Goal: Information Seeking & Learning: Compare options

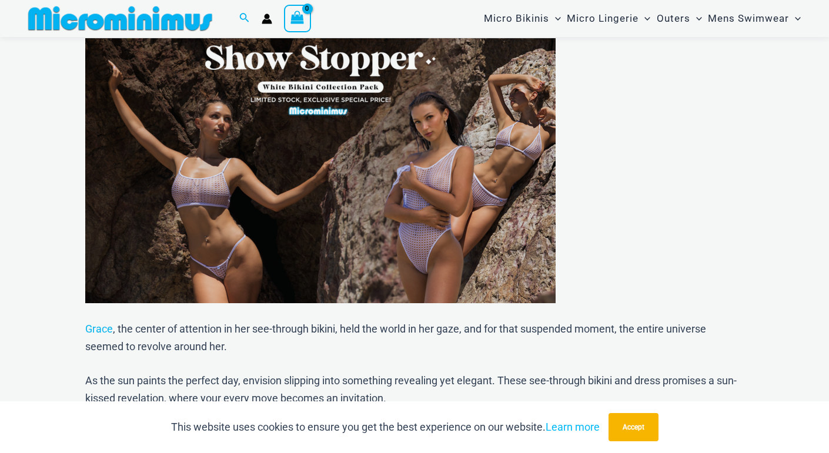
scroll to position [592, 0]
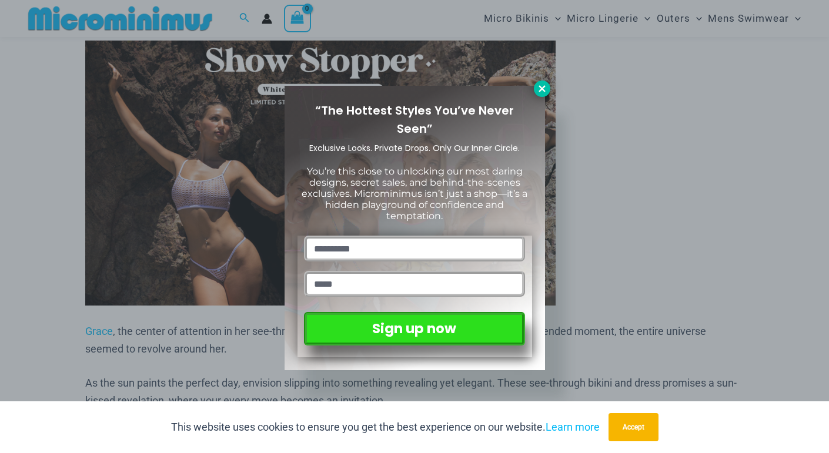
click at [540, 85] on icon at bounding box center [542, 89] width 11 height 11
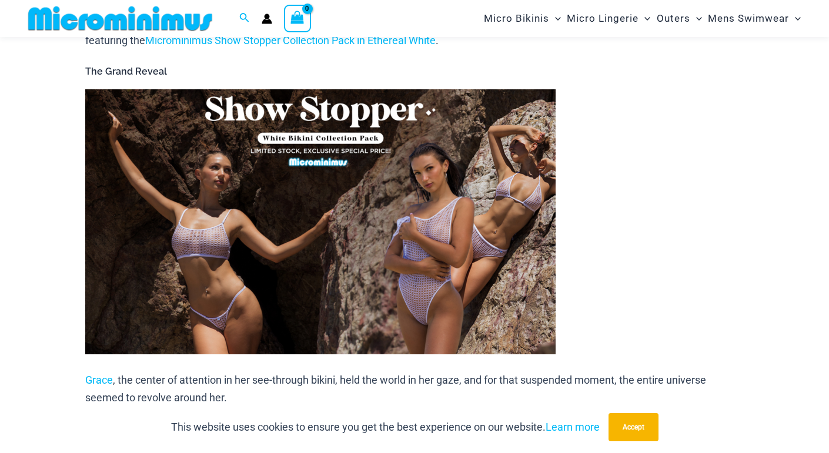
scroll to position [539, 0]
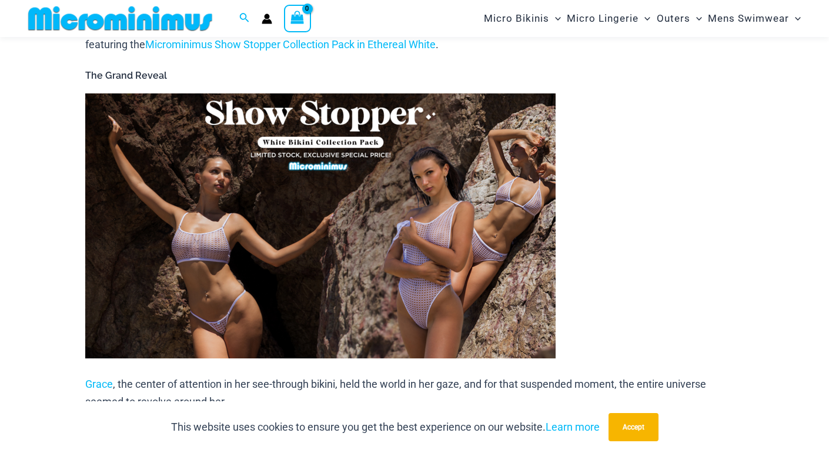
click at [410, 273] on img at bounding box center [320, 226] width 470 height 265
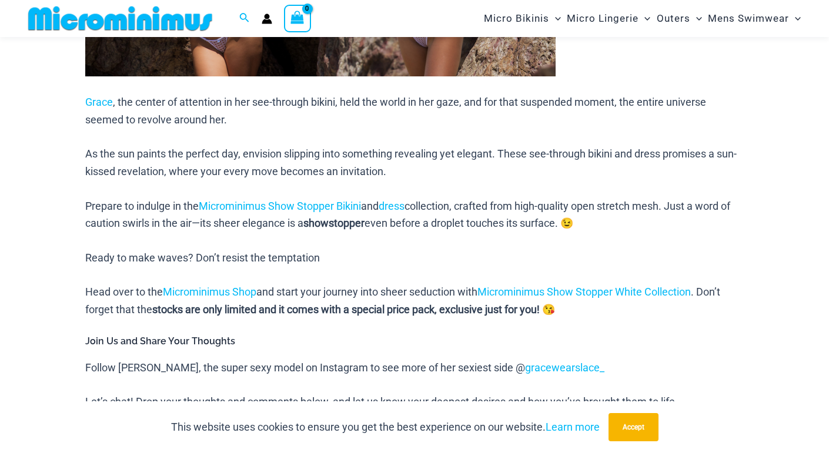
scroll to position [863, 0]
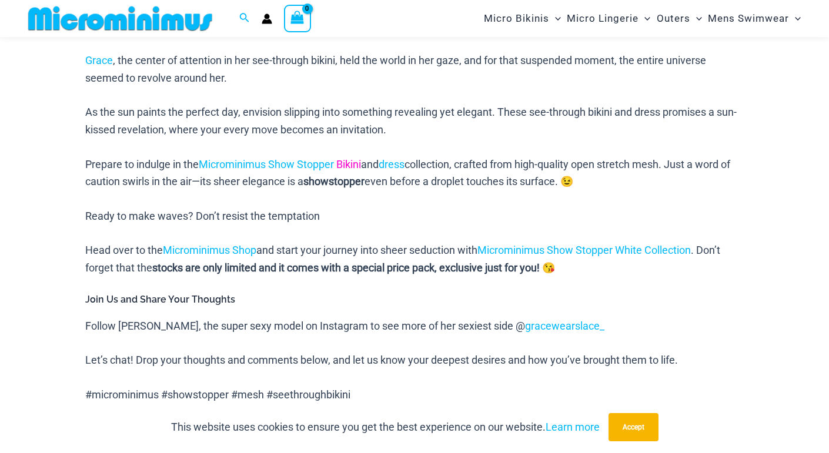
click at [352, 158] on link "Bikini" at bounding box center [348, 164] width 25 height 12
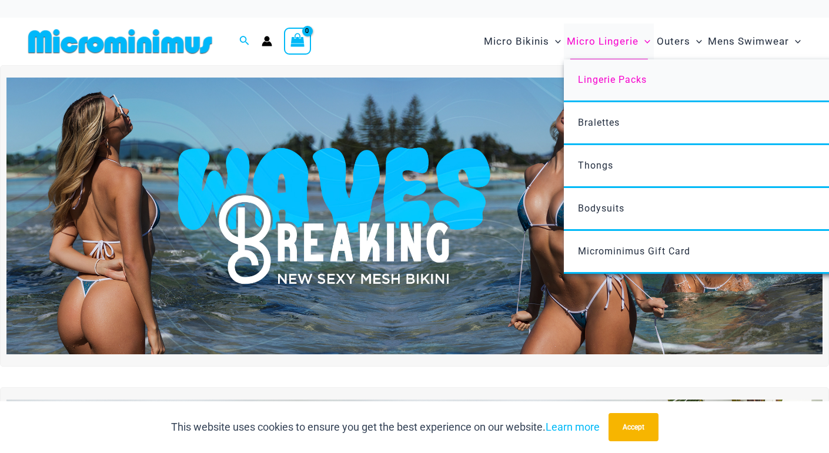
click at [596, 84] on span "Lingerie Packs" at bounding box center [612, 79] width 69 height 11
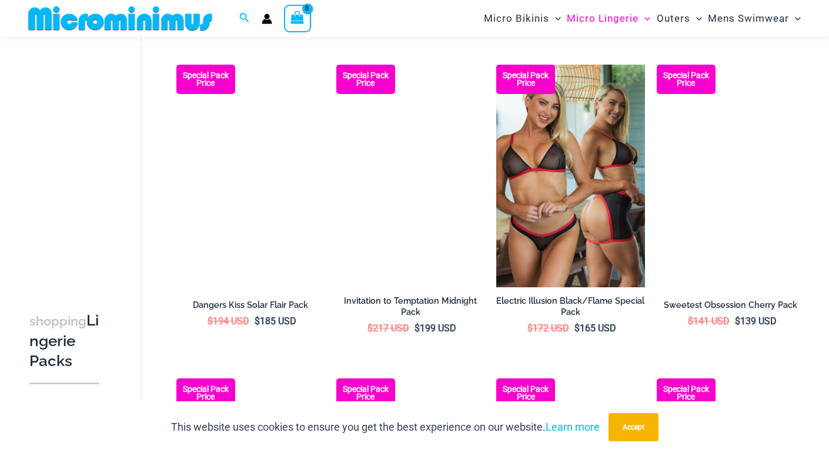
scroll to position [680, 0]
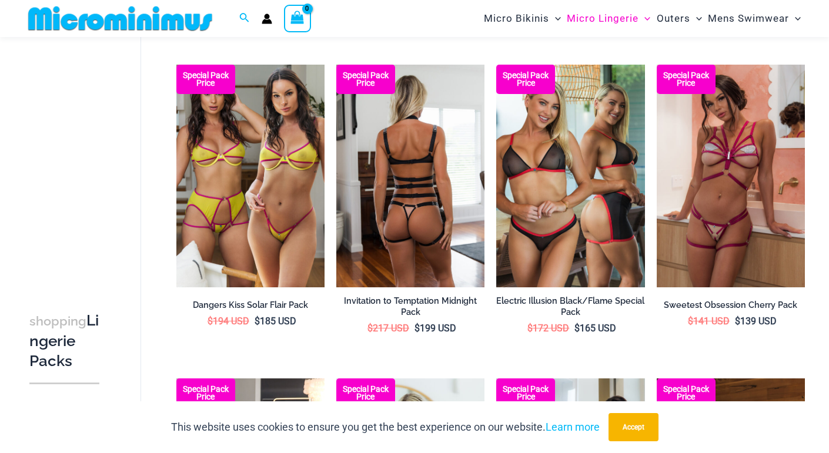
click at [422, 216] on img at bounding box center [410, 176] width 148 height 223
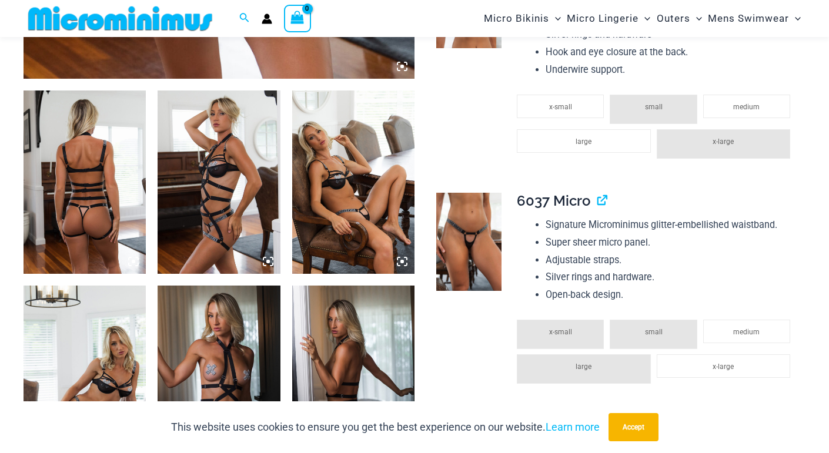
scroll to position [616, 0]
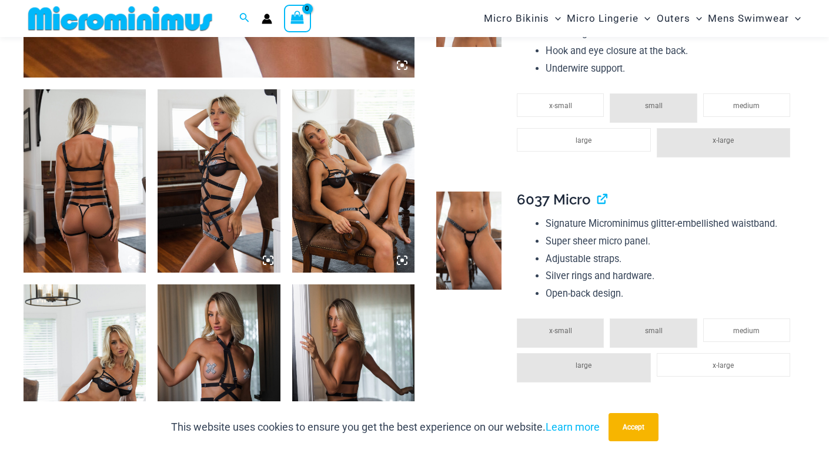
click at [342, 220] on img at bounding box center [353, 180] width 122 height 183
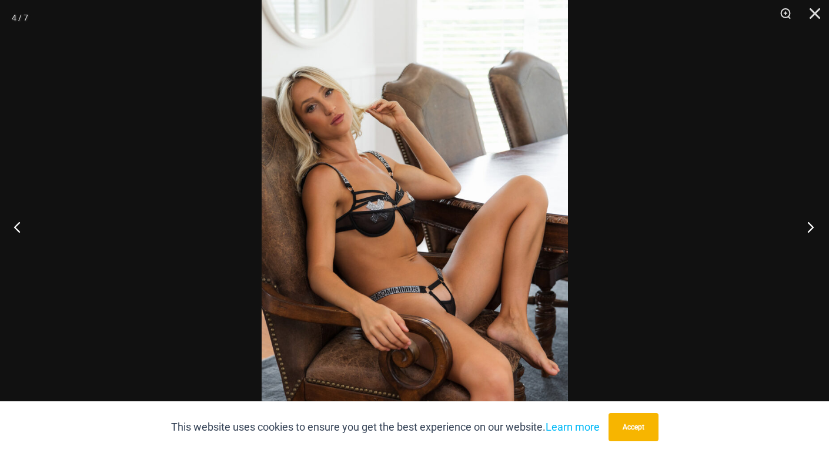
click at [813, 228] on button "Next" at bounding box center [807, 227] width 44 height 59
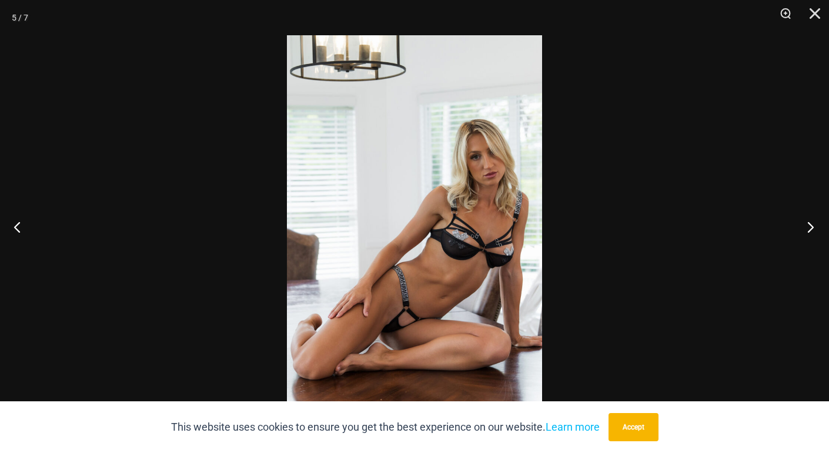
click at [813, 228] on button "Next" at bounding box center [807, 227] width 44 height 59
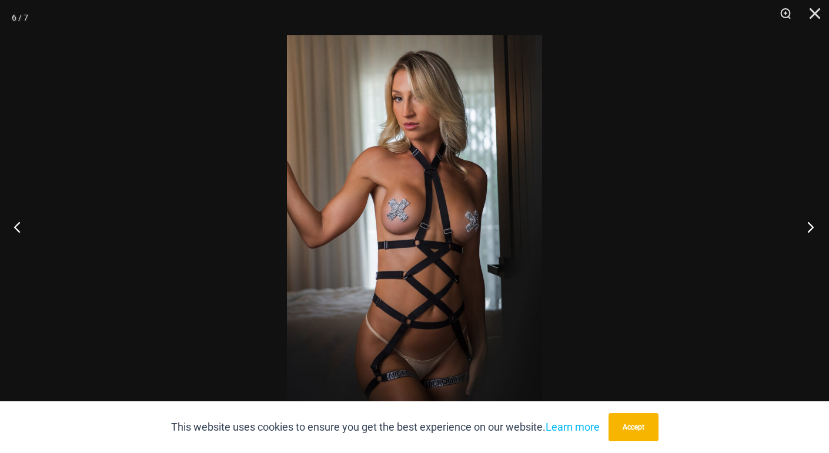
click at [813, 228] on button "Next" at bounding box center [807, 227] width 44 height 59
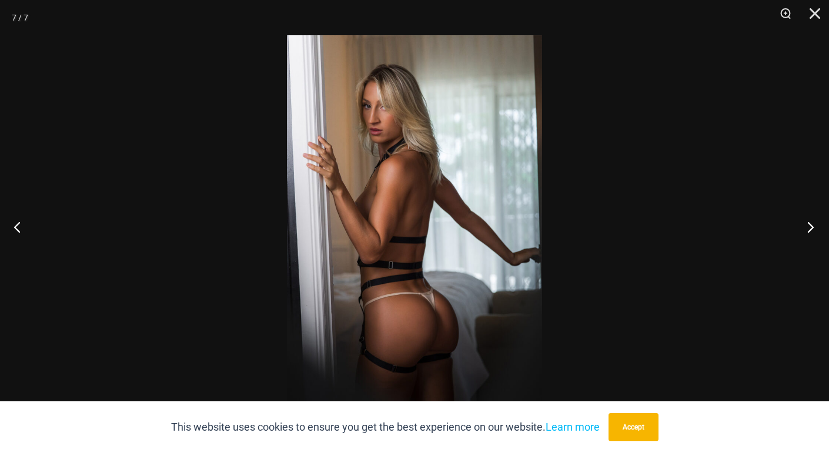
click at [813, 228] on button "Next" at bounding box center [807, 227] width 44 height 59
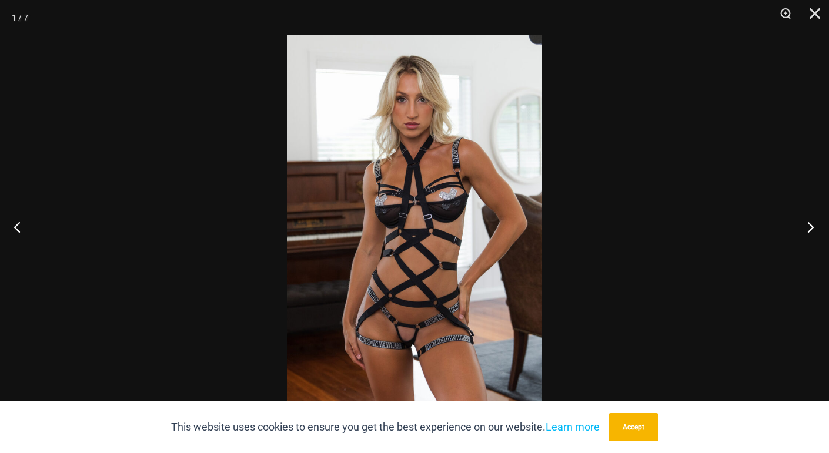
click at [813, 228] on button "Next" at bounding box center [807, 227] width 44 height 59
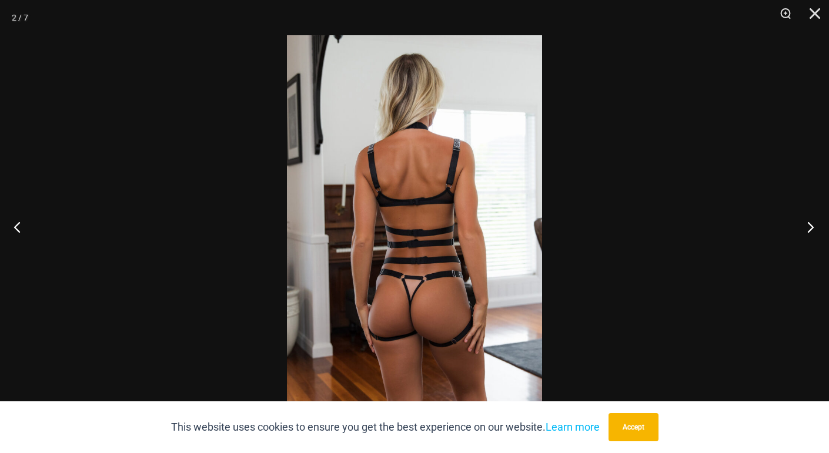
click at [813, 228] on button "Next" at bounding box center [807, 227] width 44 height 59
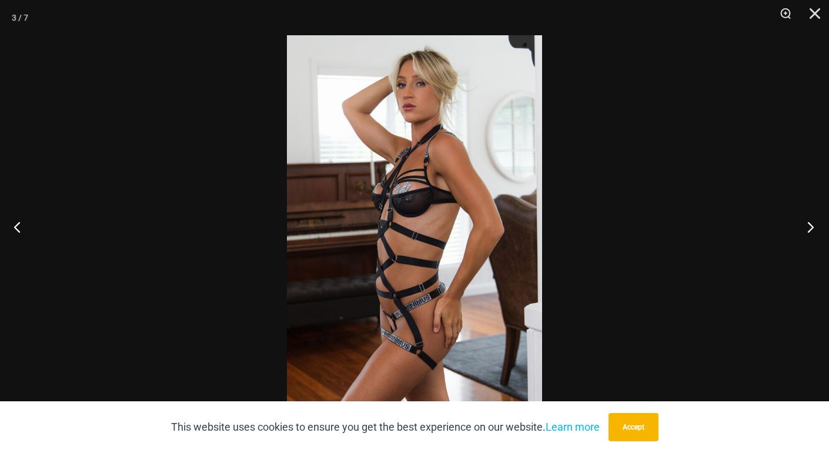
click at [813, 228] on button "Next" at bounding box center [807, 227] width 44 height 59
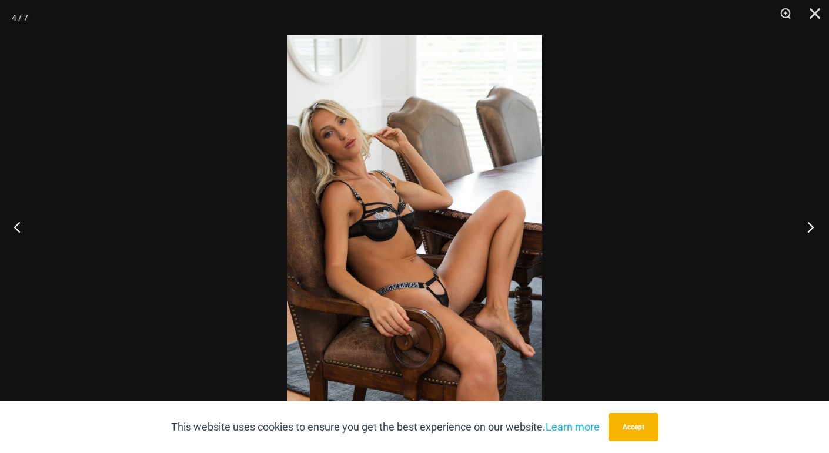
click at [813, 228] on button "Next" at bounding box center [807, 227] width 44 height 59
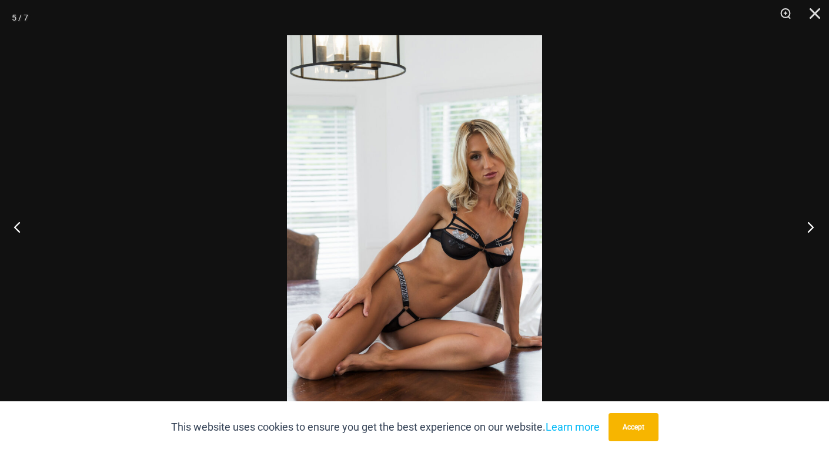
click at [813, 228] on button "Next" at bounding box center [807, 227] width 44 height 59
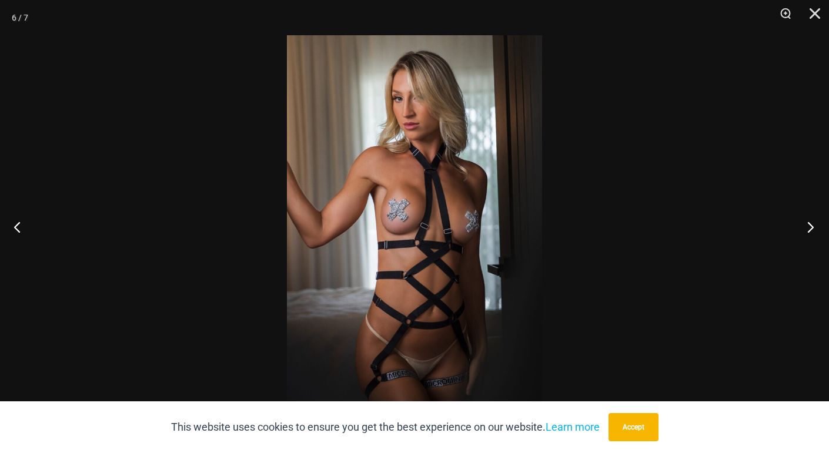
click at [813, 228] on button "Next" at bounding box center [807, 227] width 44 height 59
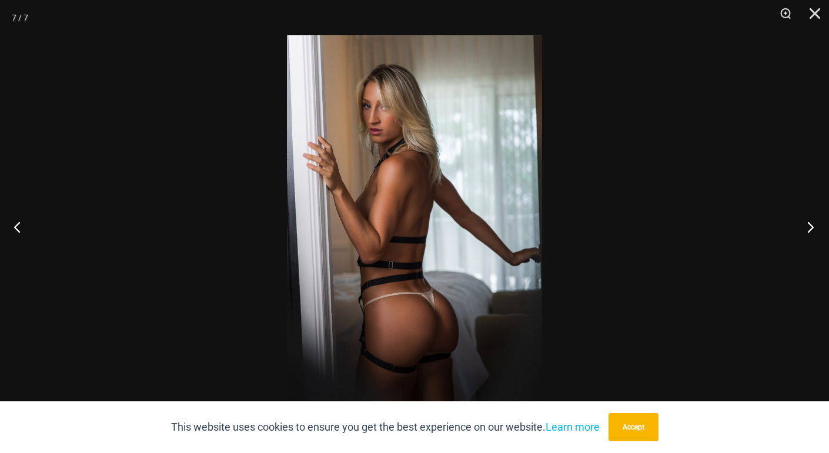
click at [813, 228] on button "Next" at bounding box center [807, 227] width 44 height 59
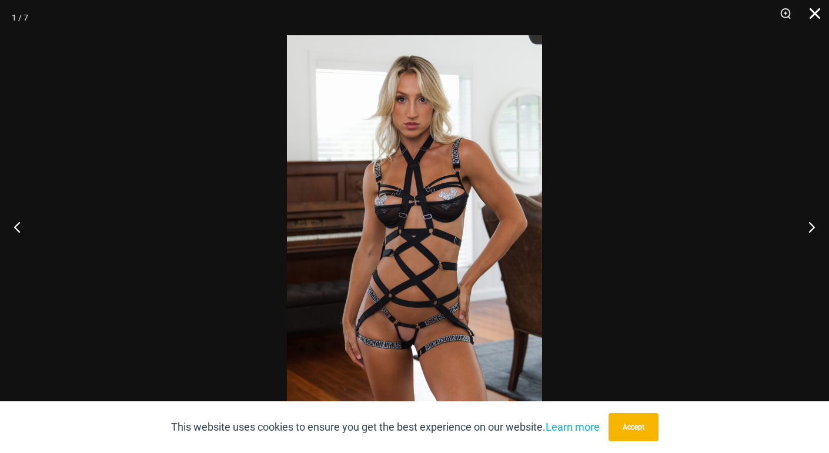
click at [815, 14] on button "Close" at bounding box center [810, 17] width 29 height 35
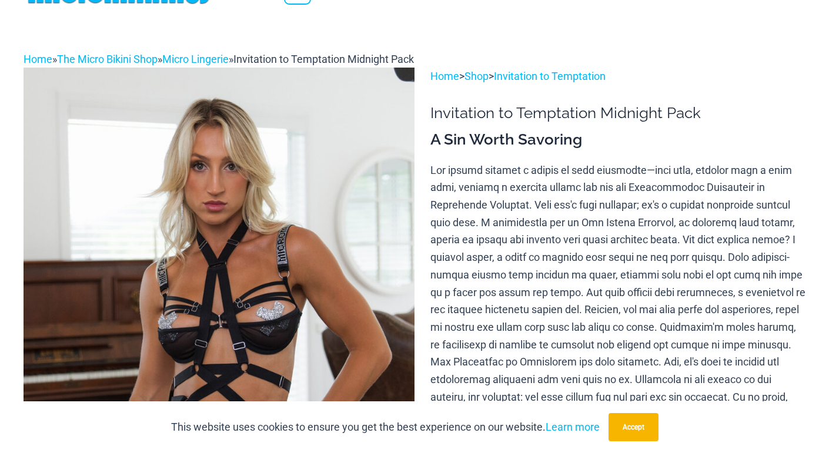
scroll to position [0, 0]
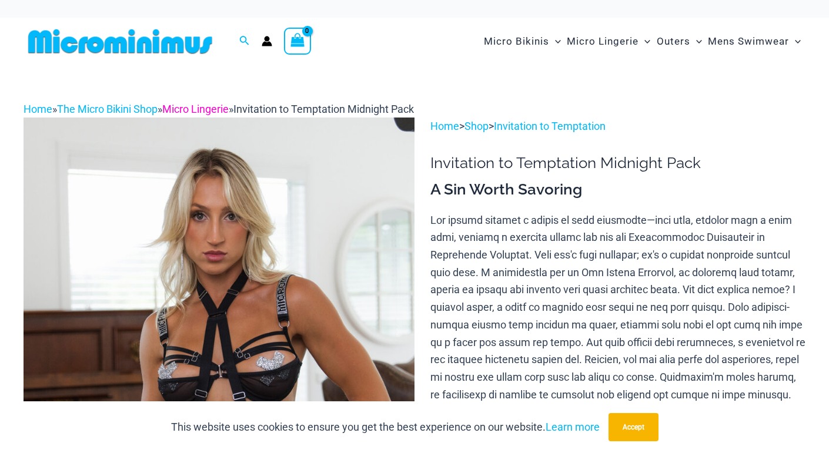
click at [214, 107] on link "Micro Lingerie" at bounding box center [195, 109] width 66 height 12
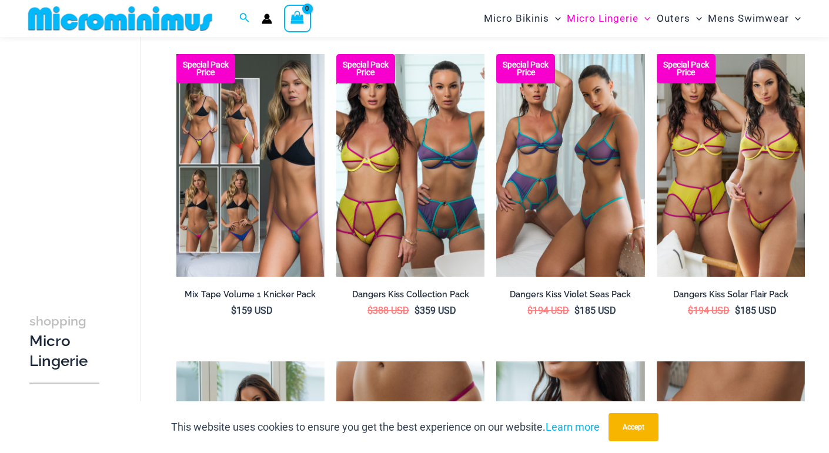
scroll to position [1871, 0]
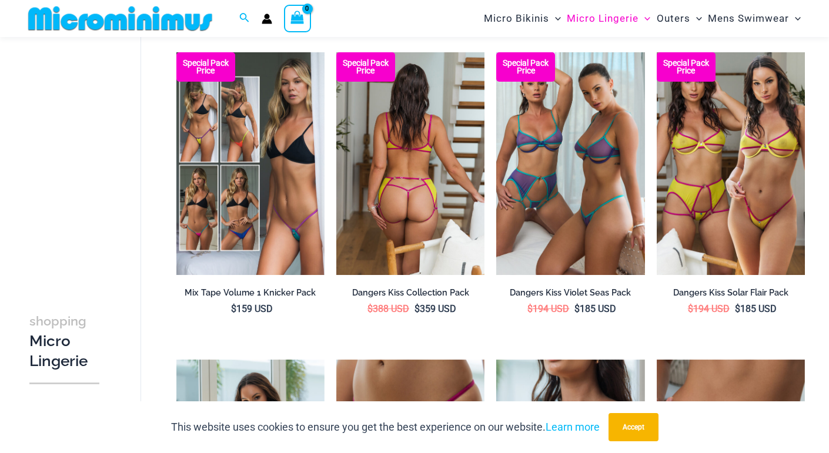
click at [408, 161] on img at bounding box center [410, 163] width 148 height 223
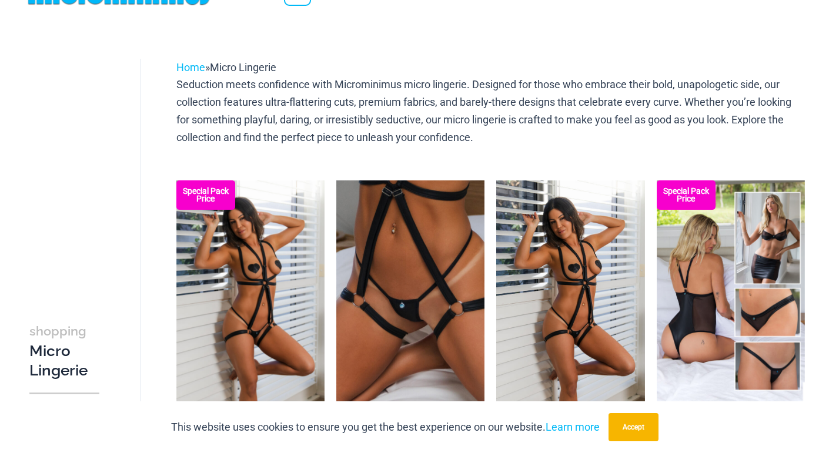
scroll to position [0, 0]
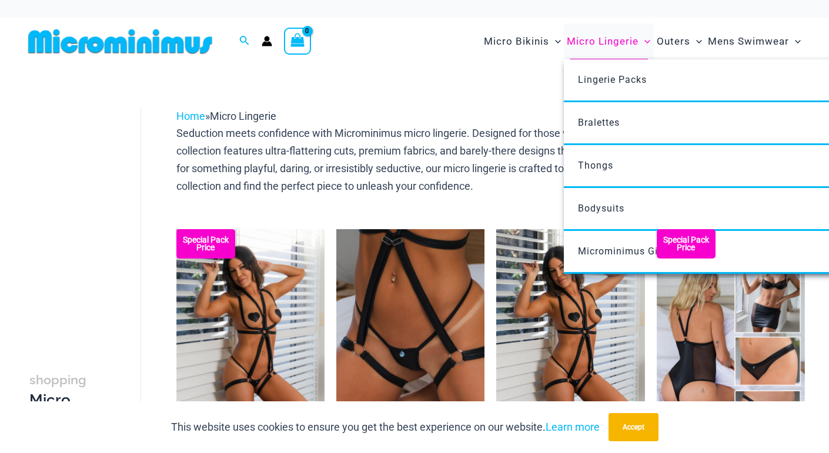
click at [612, 42] on span "Micro Lingerie" at bounding box center [603, 41] width 72 height 30
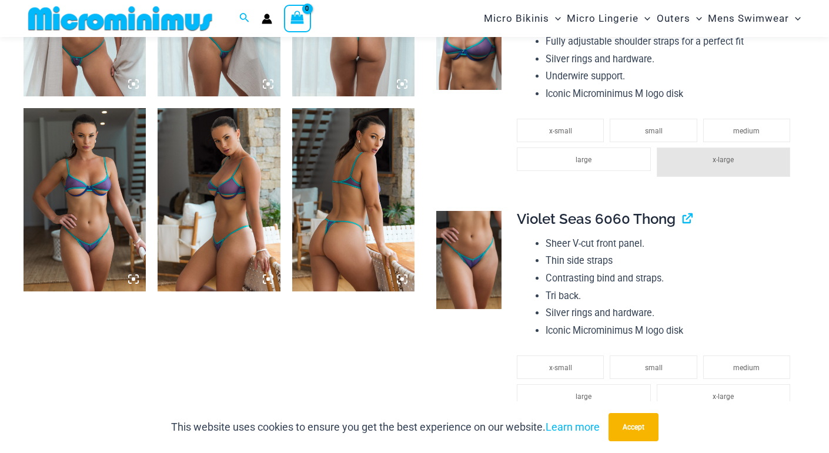
scroll to position [1381, 0]
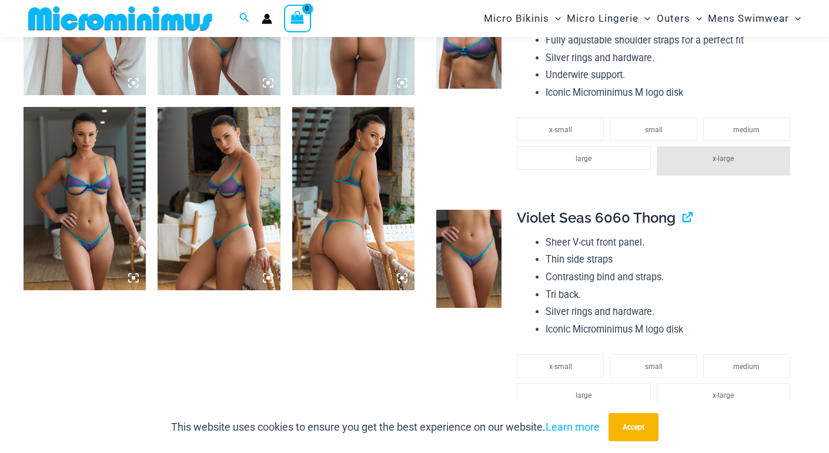
click at [81, 235] on img at bounding box center [85, 198] width 122 height 183
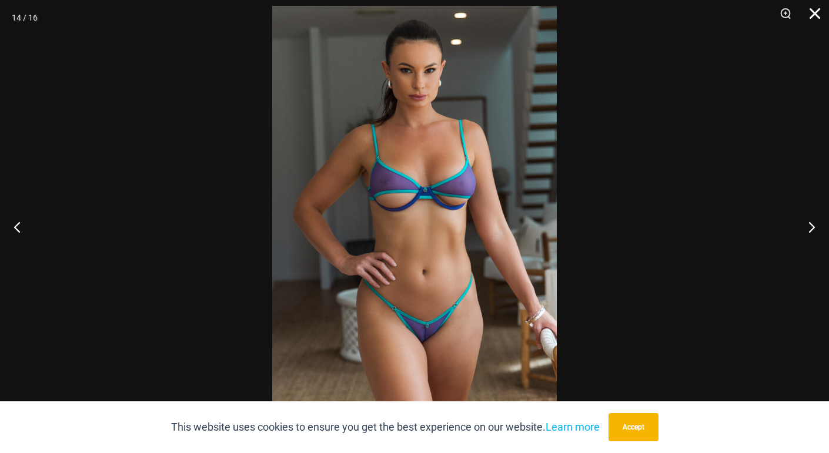
click at [814, 10] on button "Close" at bounding box center [810, 17] width 29 height 35
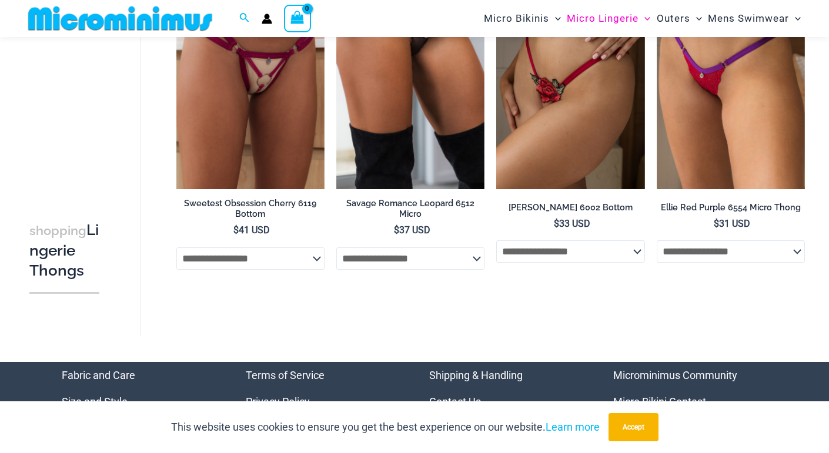
scroll to position [1191, 0]
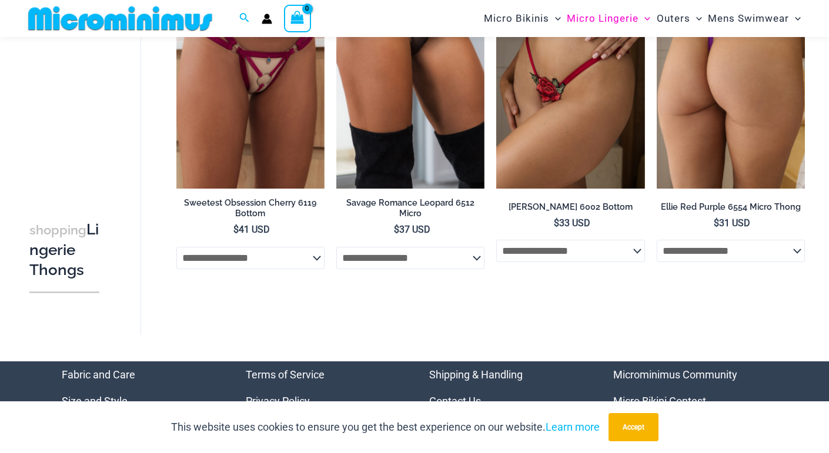
click at [735, 90] on img at bounding box center [731, 77] width 148 height 223
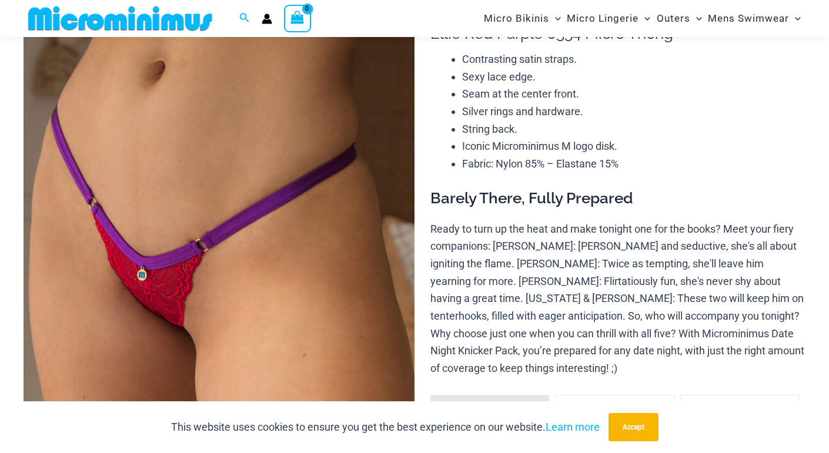
scroll to position [121, 0]
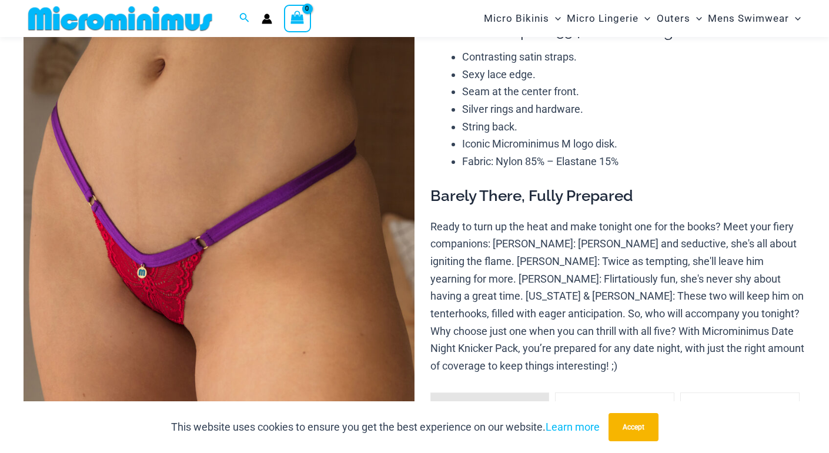
click at [156, 301] on img at bounding box center [219, 279] width 391 height 587
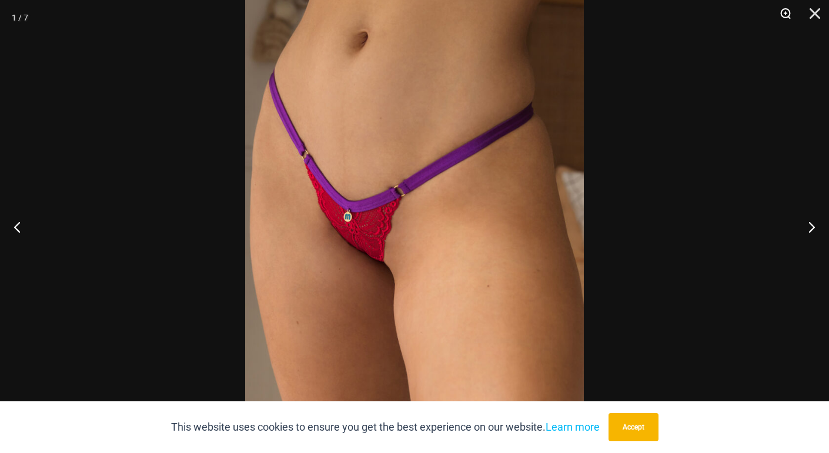
click at [787, 12] on button "Zoom" at bounding box center [781, 17] width 29 height 35
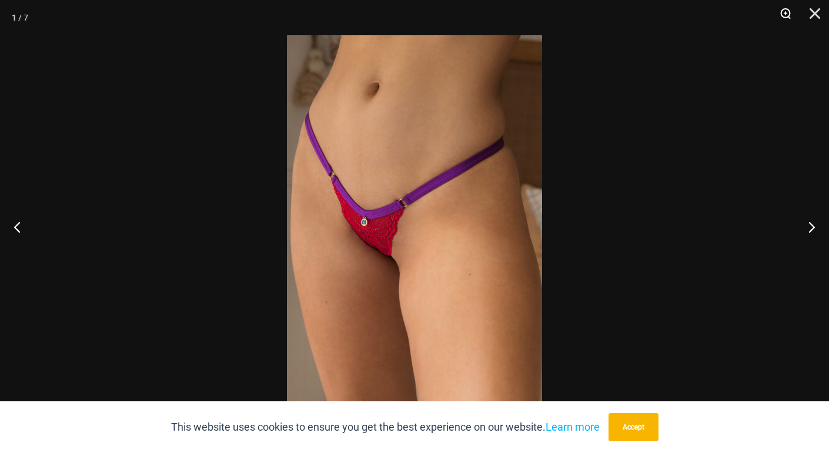
click at [787, 12] on button "Zoom" at bounding box center [781, 17] width 29 height 35
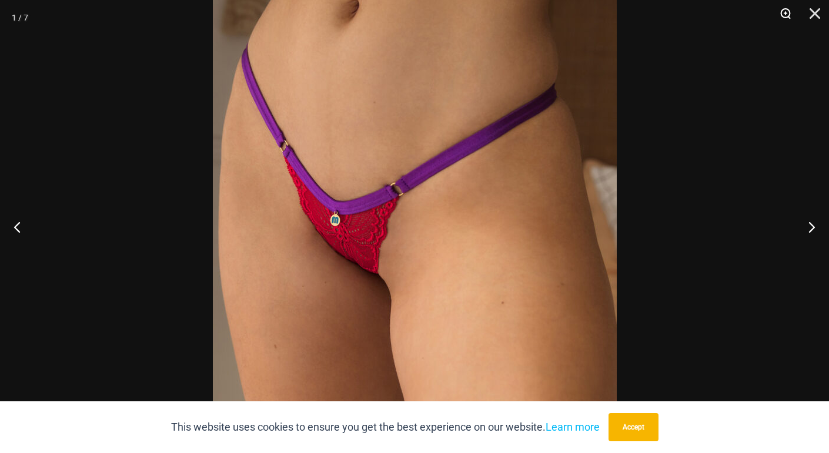
click at [787, 12] on button "Zoom" at bounding box center [781, 17] width 29 height 35
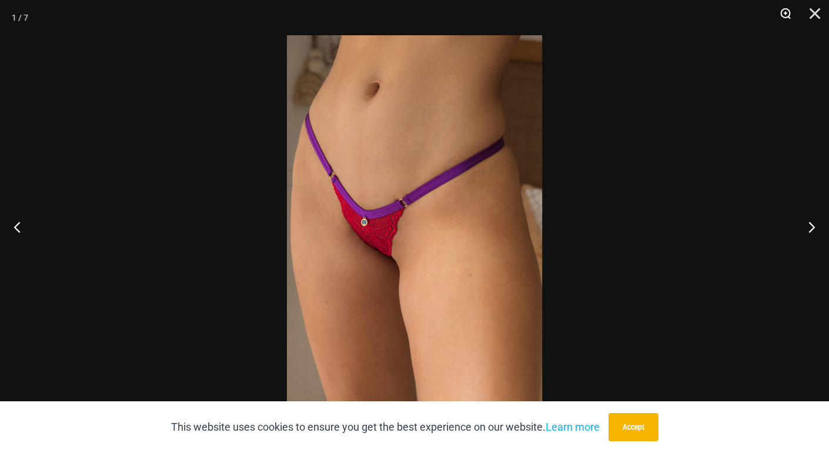
click at [787, 12] on button "Zoom" at bounding box center [781, 17] width 29 height 35
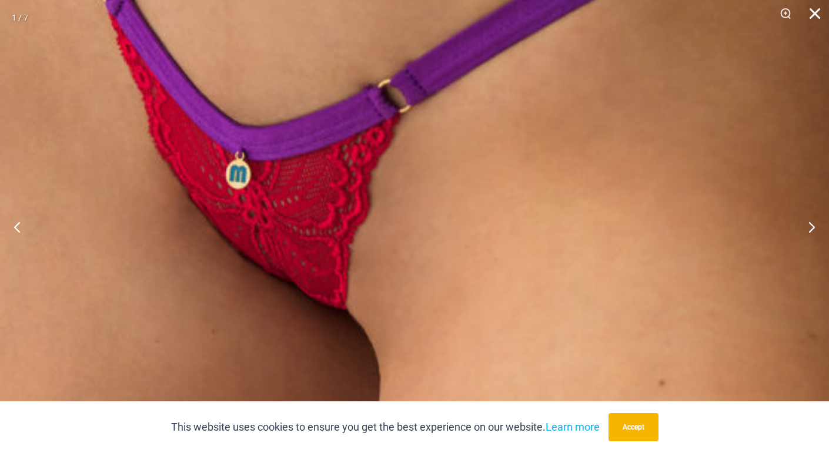
click at [814, 12] on button "Close" at bounding box center [810, 17] width 29 height 35
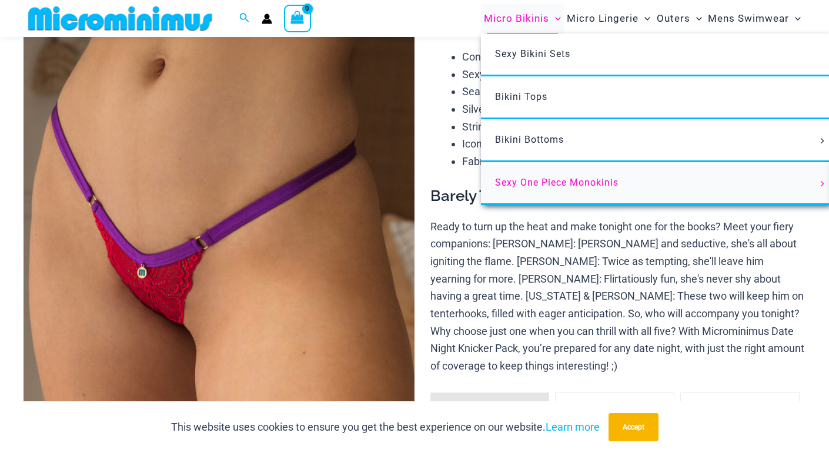
click at [549, 181] on span "Sexy One Piece Monokinis" at bounding box center [557, 182] width 124 height 11
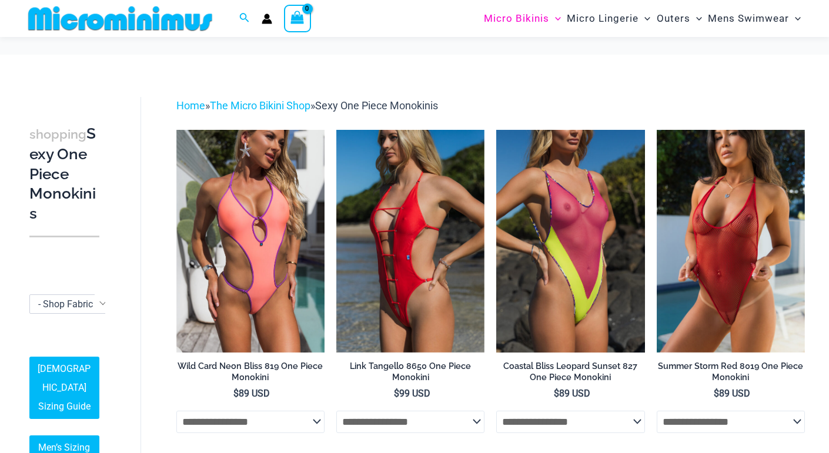
scroll to position [104, 0]
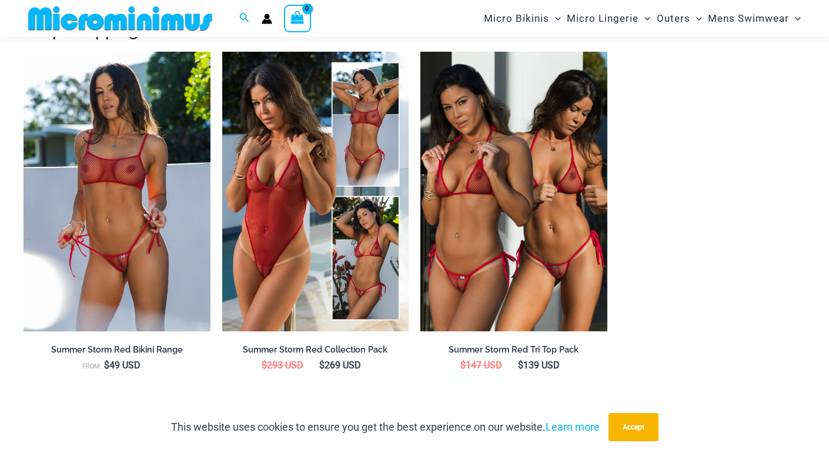
scroll to position [1084, 0]
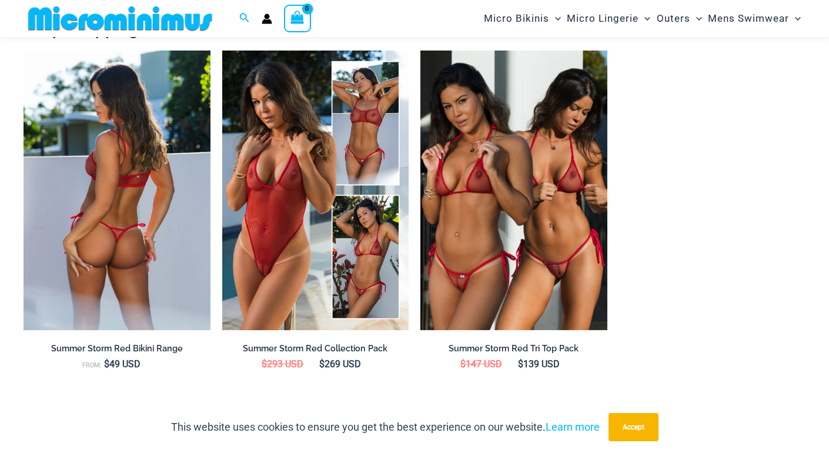
click at [58, 257] on img at bounding box center [117, 191] width 187 height 280
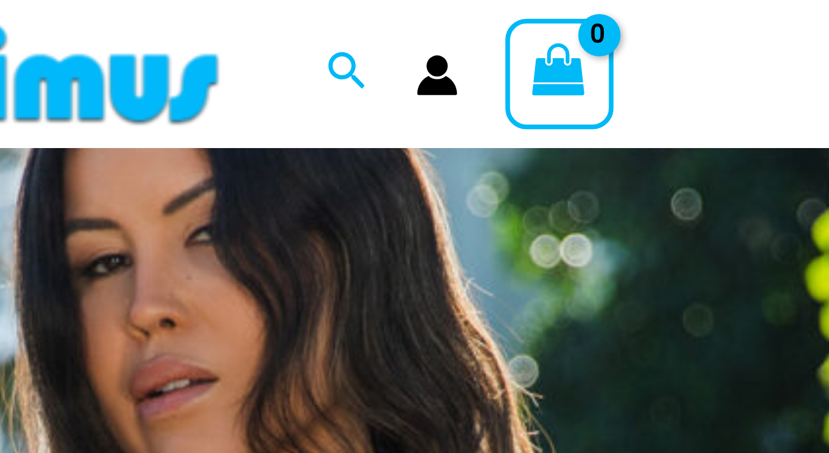
scroll to position [126, 0]
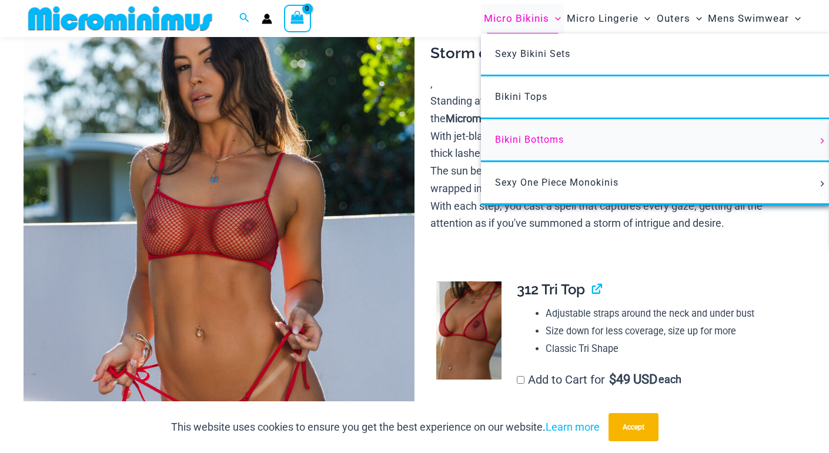
click at [534, 141] on span "Bikini Bottoms" at bounding box center [529, 139] width 69 height 11
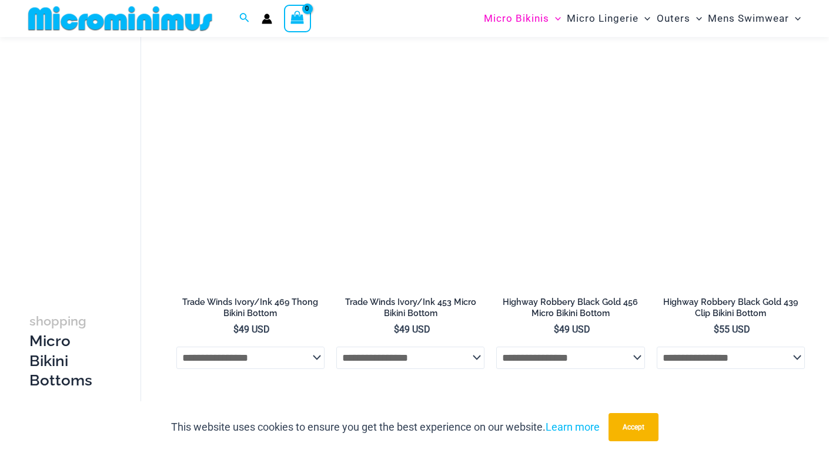
scroll to position [1638, 0]
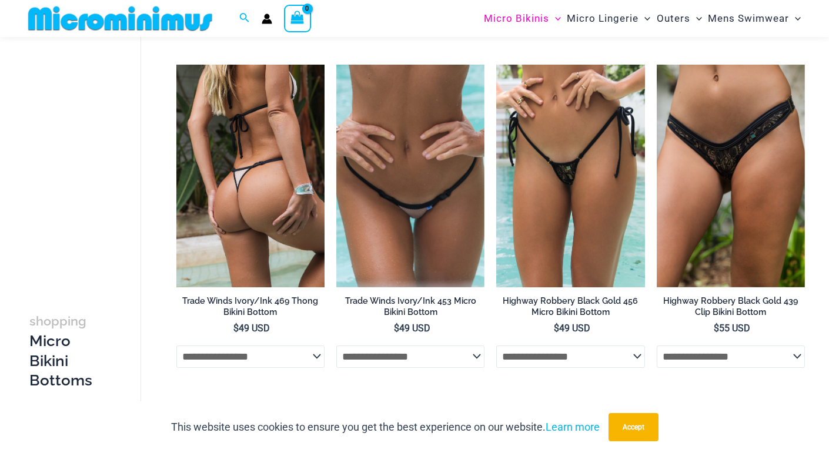
click at [257, 187] on img at bounding box center [250, 176] width 148 height 223
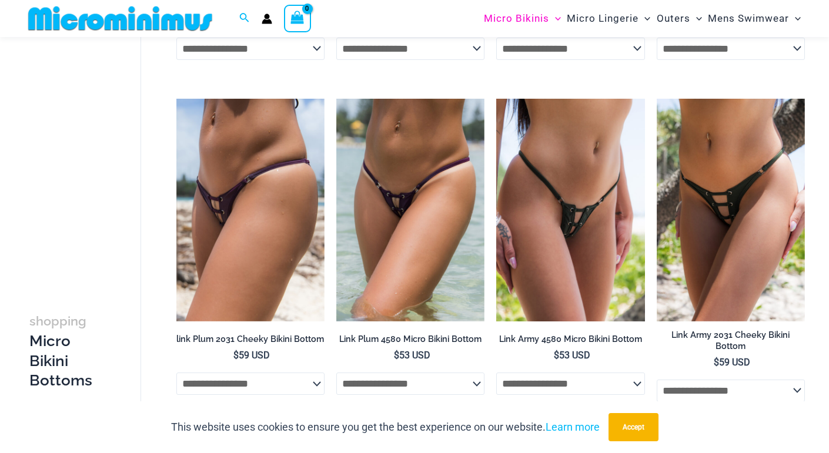
scroll to position [2638, 0]
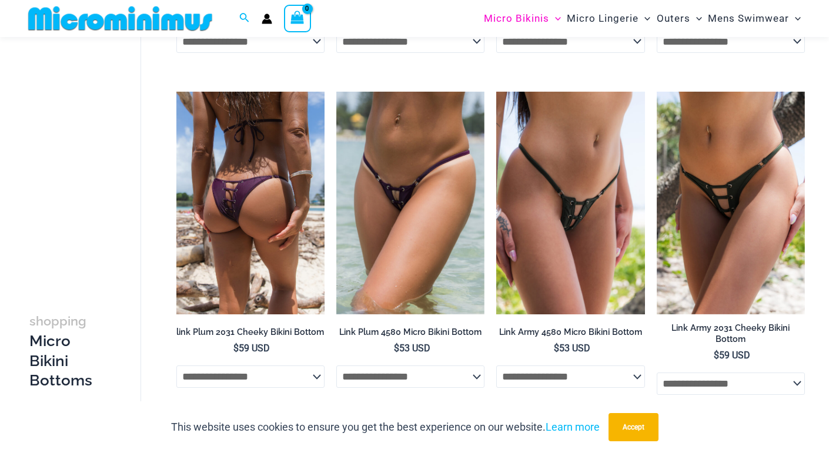
click at [235, 211] on img at bounding box center [250, 203] width 148 height 223
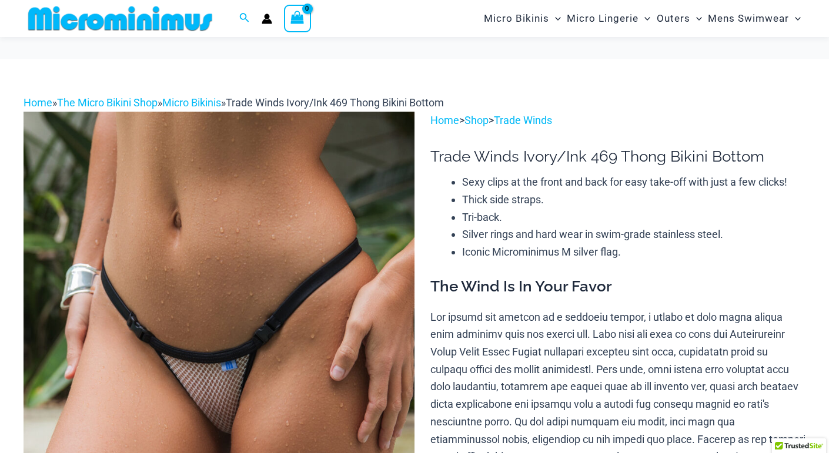
scroll to position [135, 0]
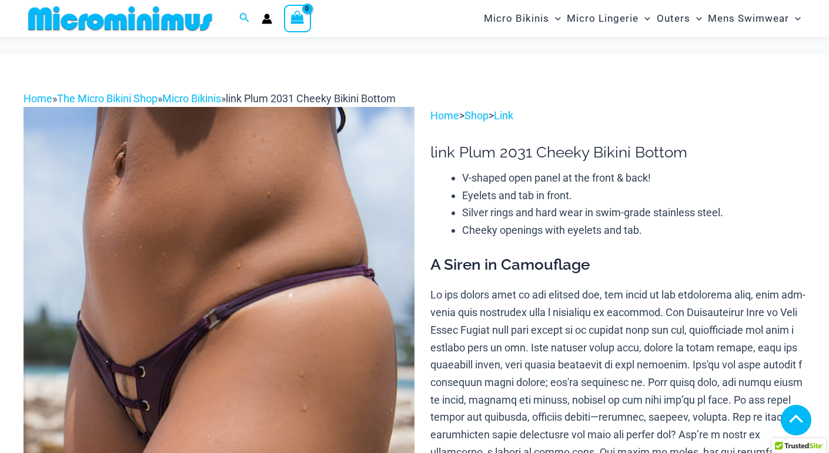
scroll to position [491, 0]
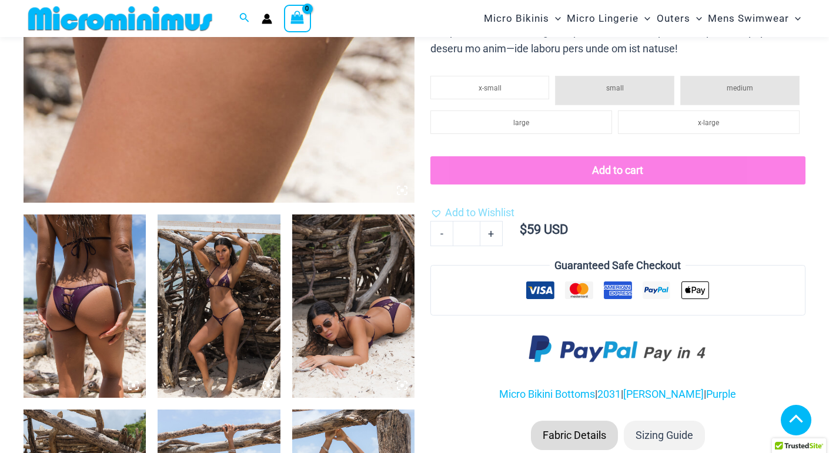
click at [236, 323] on img at bounding box center [219, 306] width 122 height 183
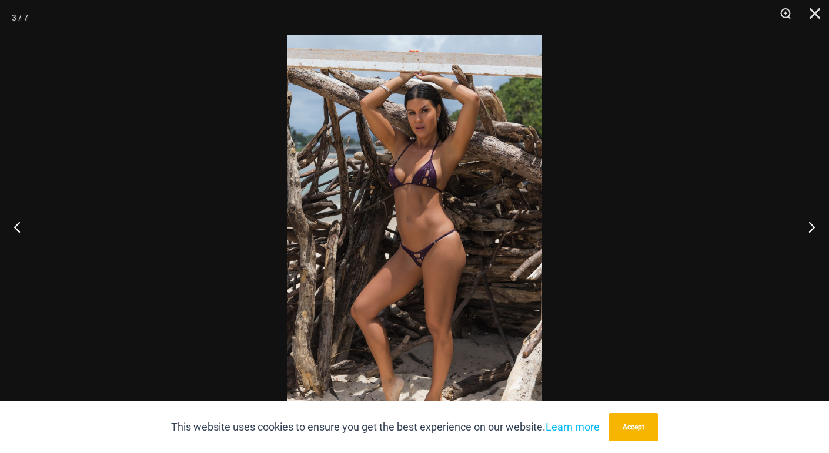
click at [432, 258] on img at bounding box center [414, 226] width 255 height 383
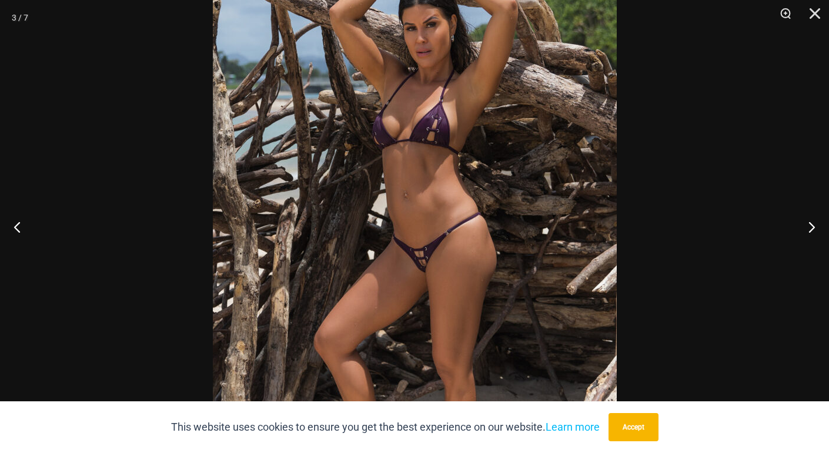
click at [432, 258] on img at bounding box center [415, 208] width 404 height 606
click at [810, 227] on button "Next" at bounding box center [807, 227] width 44 height 59
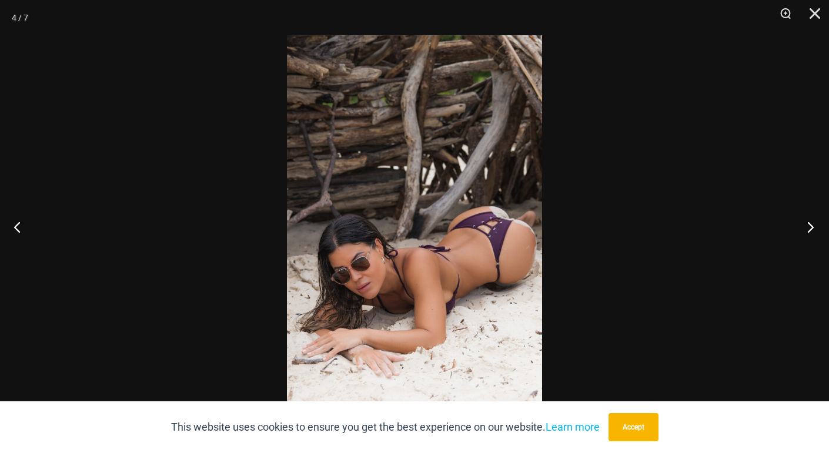
click at [810, 227] on button "Next" at bounding box center [807, 227] width 44 height 59
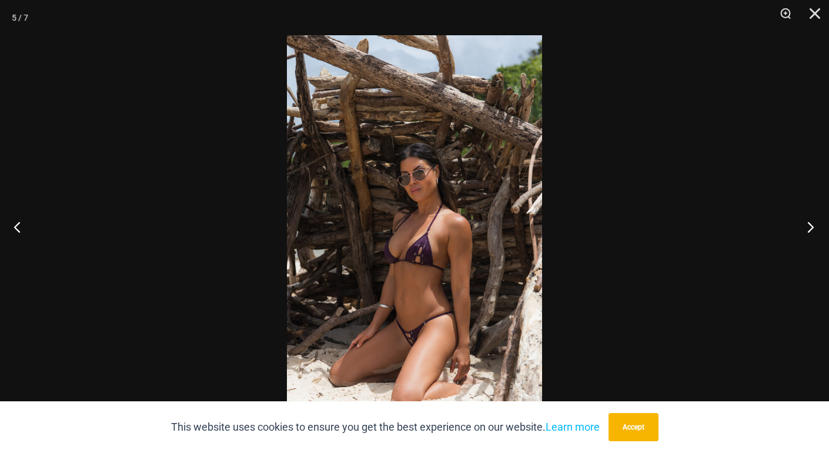
click at [810, 227] on button "Next" at bounding box center [807, 227] width 44 height 59
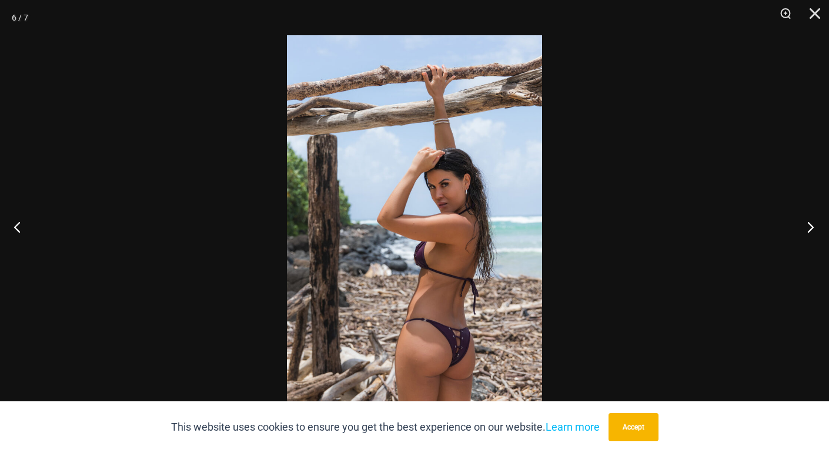
click at [810, 227] on button "Next" at bounding box center [807, 227] width 44 height 59
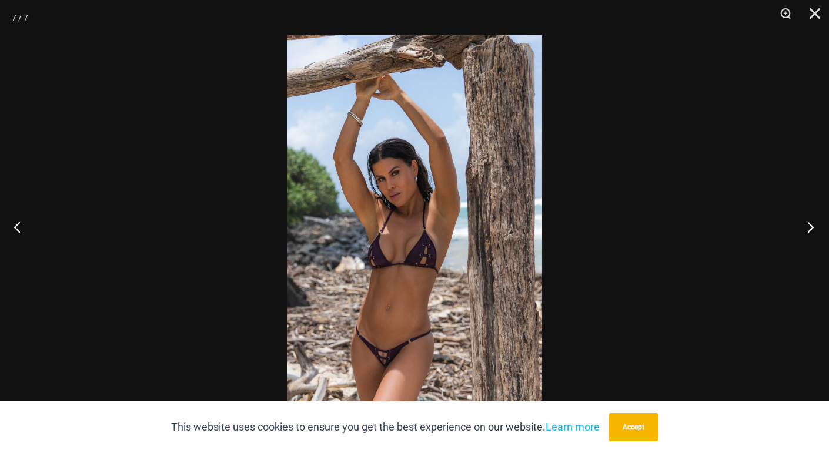
click at [810, 227] on button "Next" at bounding box center [807, 227] width 44 height 59
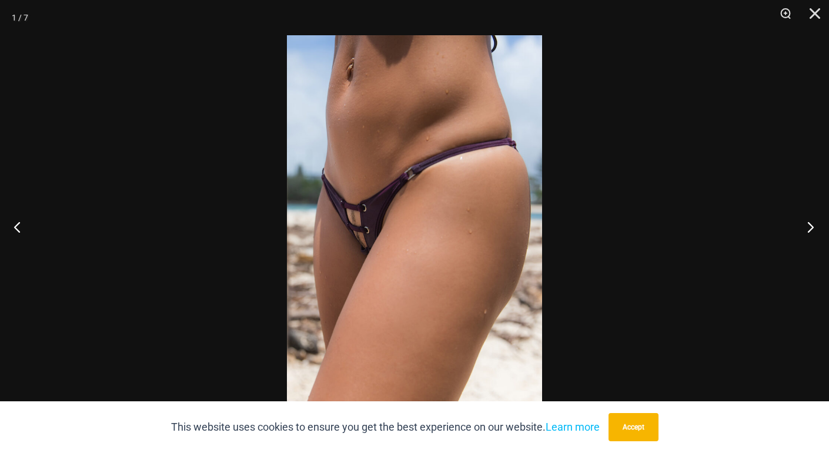
click at [810, 227] on button "Next" at bounding box center [807, 227] width 44 height 59
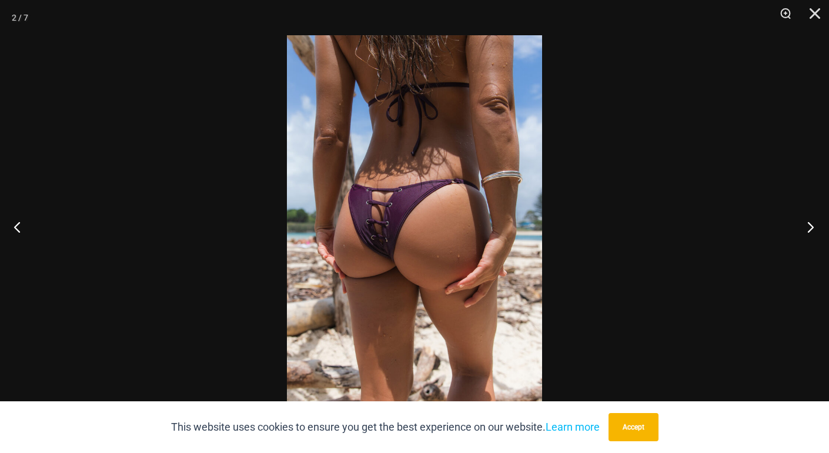
click at [810, 227] on button "Next" at bounding box center [807, 227] width 44 height 59
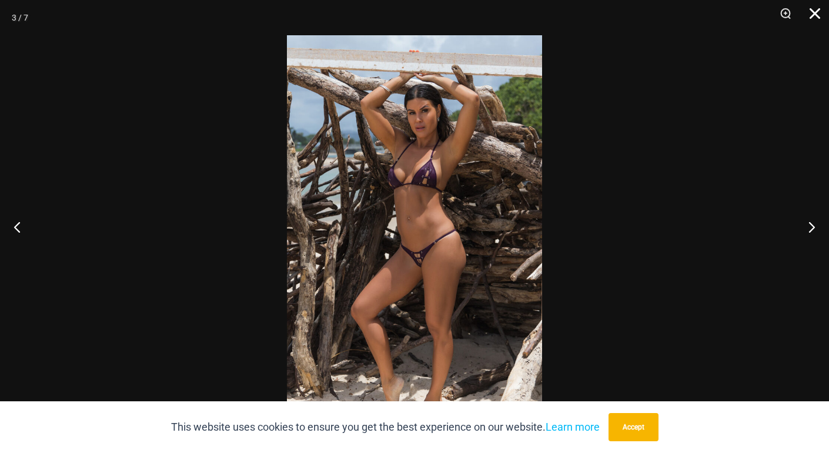
click at [817, 11] on button "Close" at bounding box center [810, 17] width 29 height 35
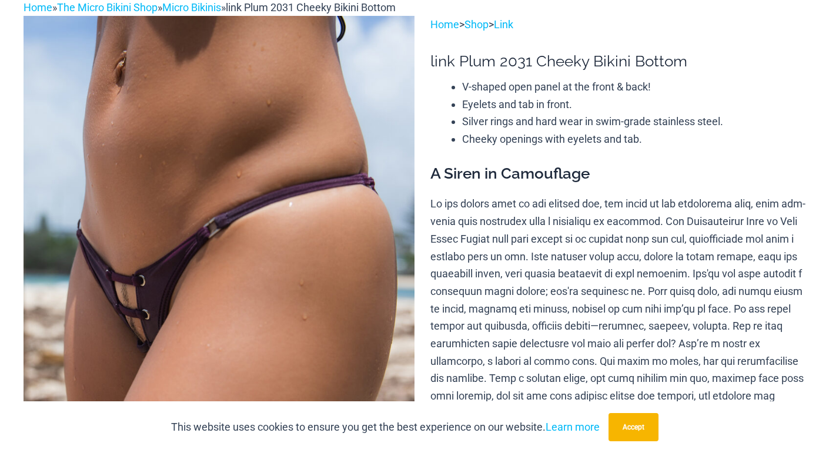
scroll to position [0, 0]
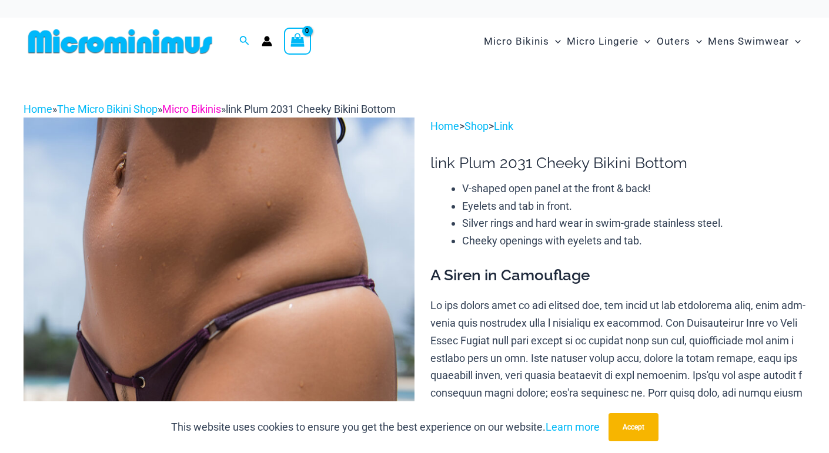
click at [212, 107] on link "Micro Bikinis" at bounding box center [191, 109] width 59 height 12
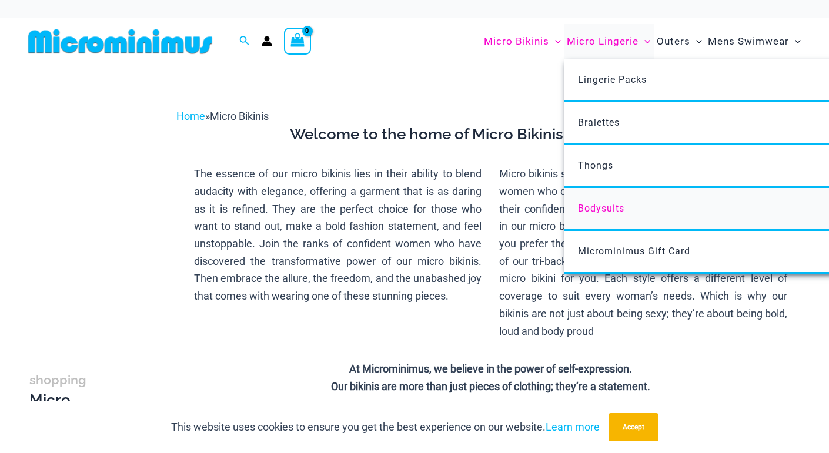
click at [612, 209] on span "Bodysuits" at bounding box center [601, 208] width 46 height 11
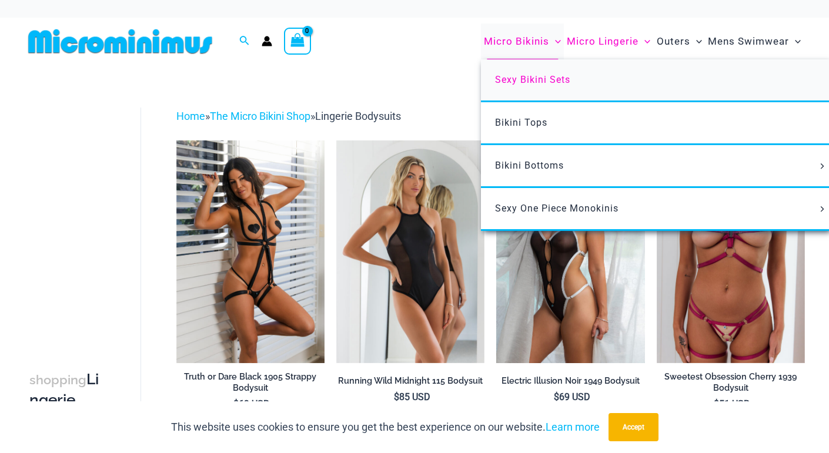
click at [542, 78] on span "Sexy Bikini Sets" at bounding box center [532, 79] width 75 height 11
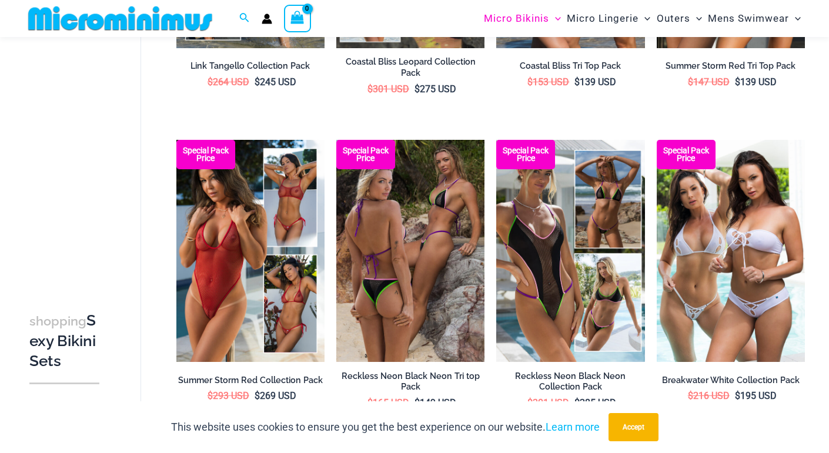
scroll to position [619, 0]
